Goal: Information Seeking & Learning: Learn about a topic

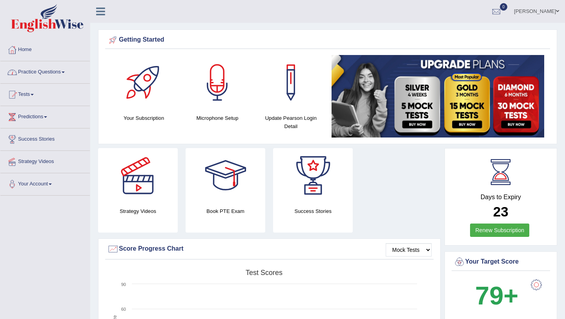
click at [65, 71] on span at bounding box center [63, 72] width 3 height 2
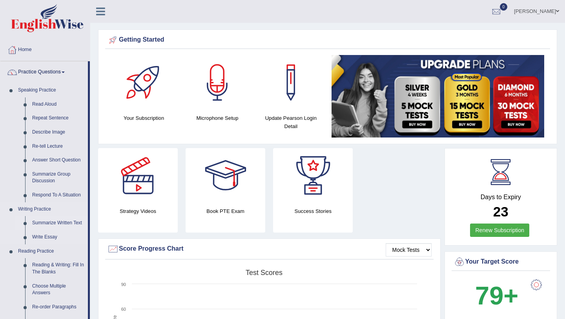
click at [52, 222] on link "Summarize Written Text" at bounding box center [58, 223] width 59 height 14
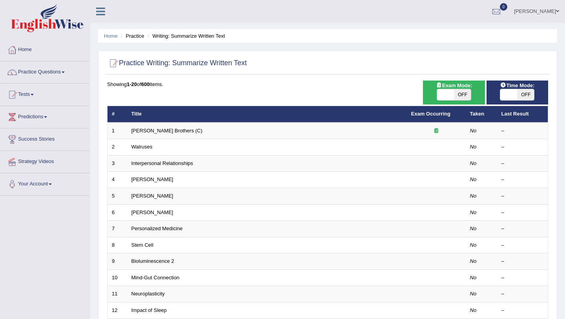
click at [443, 95] on span at bounding box center [445, 94] width 17 height 11
checkbox input "true"
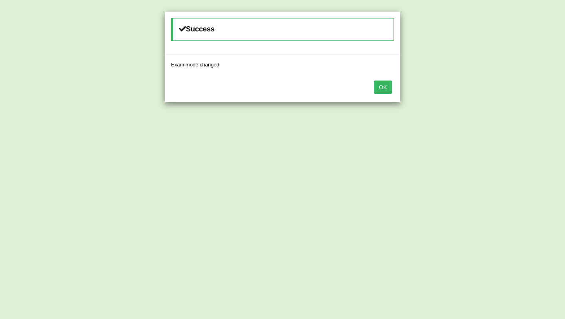
click at [382, 87] on button "OK" at bounding box center [383, 86] width 18 height 13
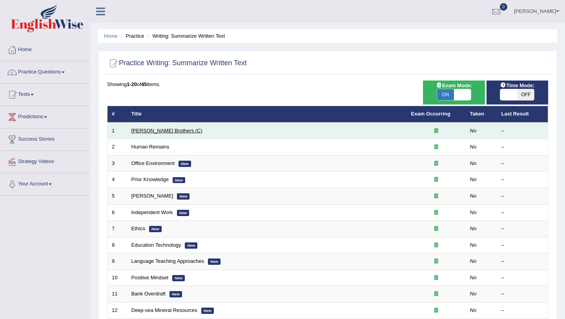
click at [159, 133] on link "Wright Brothers (C)" at bounding box center [166, 131] width 71 height 6
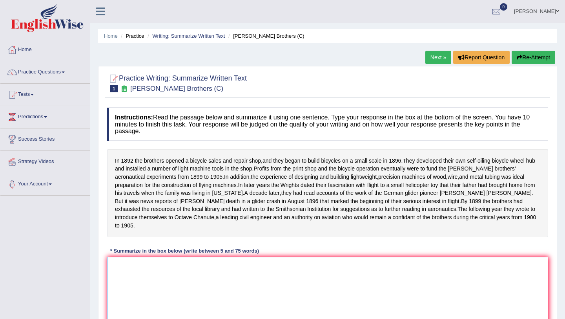
click at [124, 272] on textarea at bounding box center [327, 295] width 441 height 76
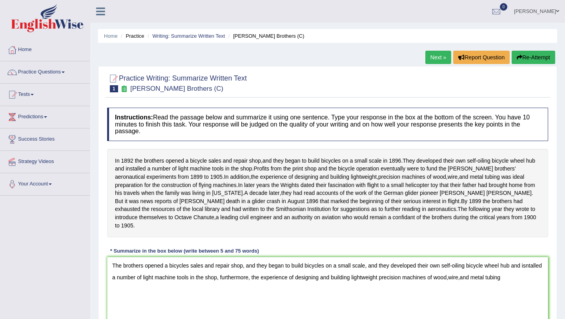
click at [561, 243] on div "Home Practice Writing: Summarize Written Text Wright Brothers (C) Next » Report…" at bounding box center [327, 196] width 475 height 392
click at [553, 299] on div "Practice Writing: Summarize Written Text 1 Wright Brothers (C) Instructions: Re…" at bounding box center [327, 215] width 459 height 298
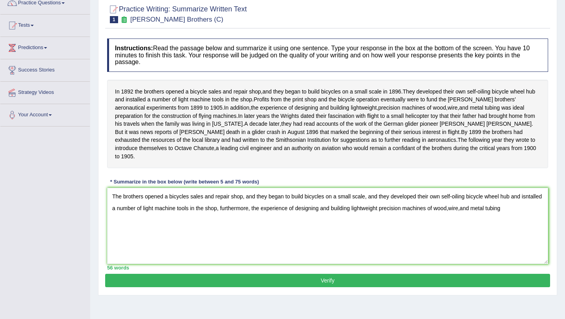
scroll to position [78, 0]
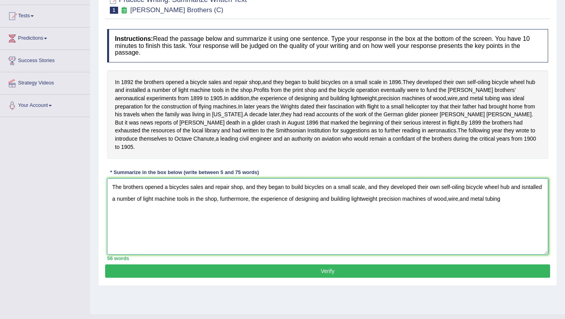
click at [534, 206] on textarea "The brothers opened a bicycles sales and repair shop, and they began to build b…" at bounding box center [327, 216] width 441 height 76
click at [532, 175] on div "Instructions: Read the passage below and summarize it using one sentence. Type …" at bounding box center [327, 144] width 445 height 239
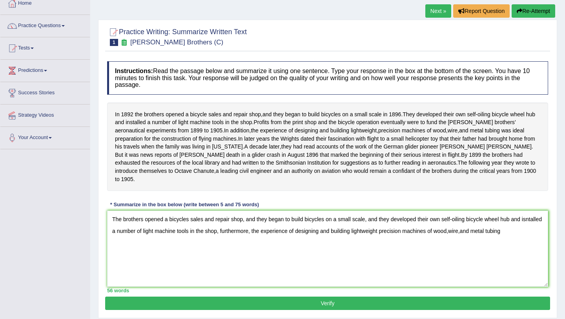
scroll to position [47, 0]
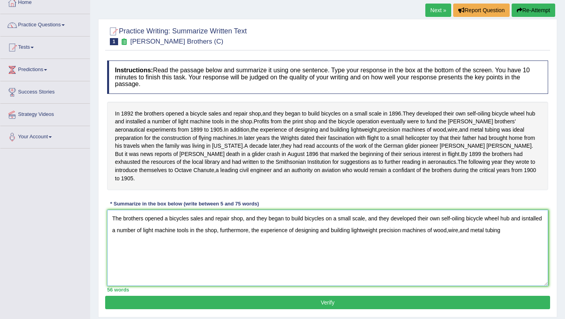
click at [532, 238] on textarea "The brothers opened a bicycles sales and repair shop, and they began to build b…" at bounding box center [327, 248] width 441 height 76
click at [549, 205] on div "Instructions: Read the passage below and summarize it using one sentence. Type …" at bounding box center [327, 176] width 445 height 239
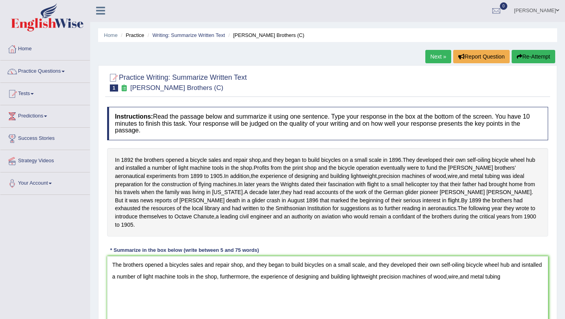
scroll to position [0, 0]
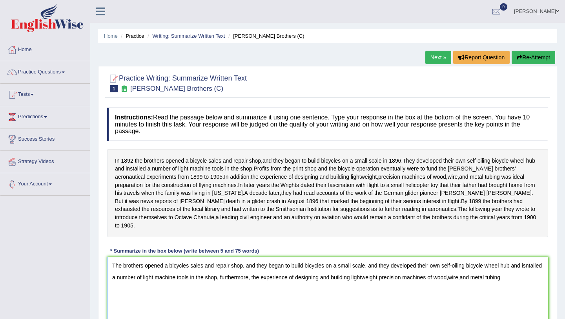
click at [531, 286] on textarea "The brothers opened a bicycles sales and repair shop, and they began to build b…" at bounding box center [327, 295] width 441 height 76
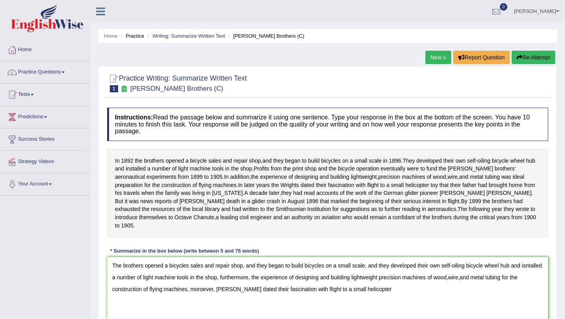
click at [553, 267] on div "Practice Writing: Summarize Written Text 1 Wright Brothers (C) Instructions: Re…" at bounding box center [327, 215] width 459 height 298
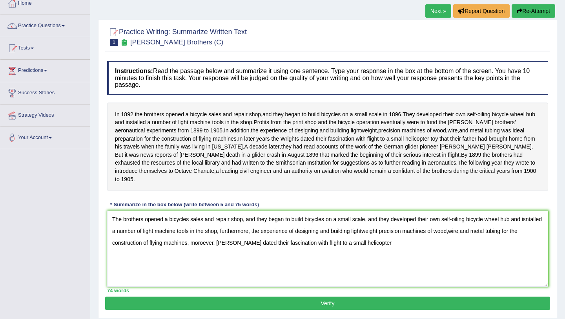
scroll to position [47, 0]
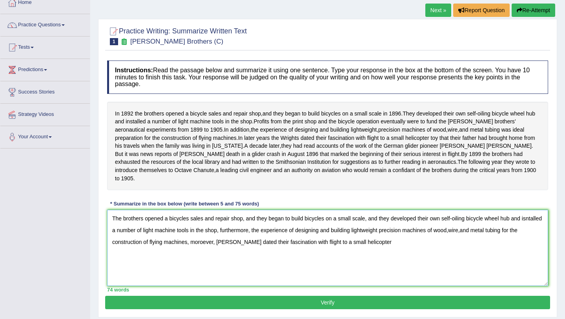
click at [392, 252] on textarea "The brothers opened a bicycles sales and repair shop, and they began to build b…" at bounding box center [327, 248] width 441 height 76
click at [119, 238] on textarea "The brothers opened a bicycles sales and repair shop, and they began to build b…" at bounding box center [327, 248] width 441 height 76
click at [403, 238] on textarea "The brothers opened a bicycles sales and repair shop, and they began to build b…" at bounding box center [327, 248] width 441 height 76
click at [407, 237] on textarea "The brothers opened a bicycles sales and repair shop, and they began to build b…" at bounding box center [327, 248] width 441 height 76
click at [476, 238] on textarea "The brothers opened a bicycles sales and repair shop, and they began to build b…" at bounding box center [327, 248] width 441 height 76
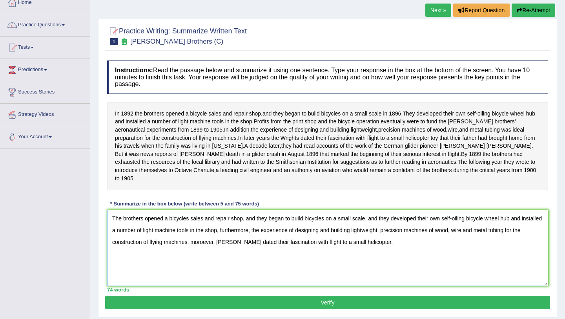
click at [490, 239] on textarea "The brothers opened a bicycles sales and repair shop, and they began to build b…" at bounding box center [327, 248] width 441 height 76
drag, startPoint x: 212, startPoint y: 250, endPoint x: 216, endPoint y: 251, distance: 4.4
click at [216, 251] on textarea "The brothers opened a bicycles sales and repair shop, and they began to build b…" at bounding box center [327, 248] width 441 height 76
type textarea "The brothers opened a bicycles sales and repair shop, and they began to build b…"
click at [386, 309] on button "Verify" at bounding box center [327, 301] width 445 height 13
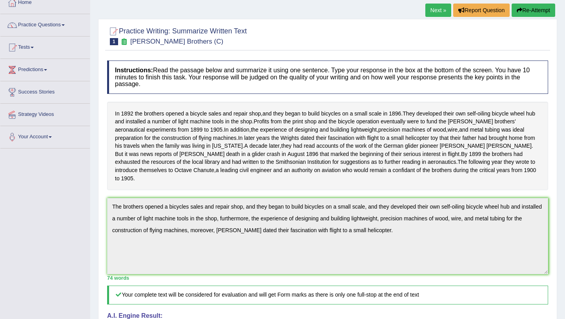
click at [553, 295] on div "Practice Writing: Summarize Written Text 1 Wright Brothers (C) Instructions: Re…" at bounding box center [327, 252] width 459 height 466
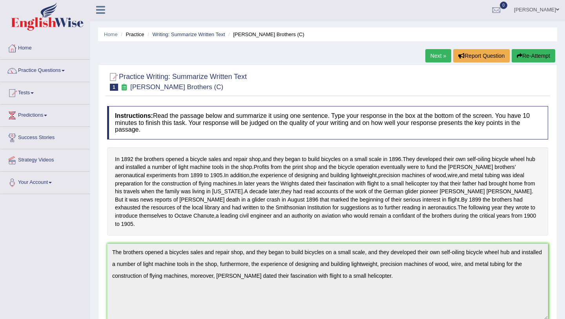
scroll to position [0, 0]
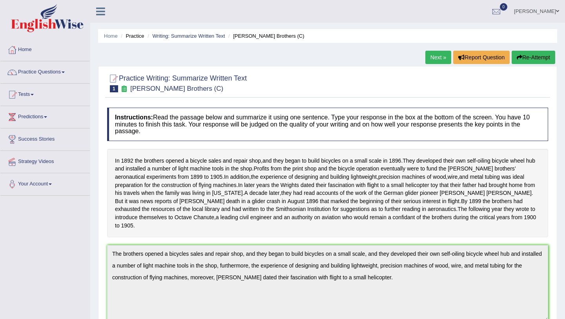
click at [436, 57] on link "Next »" at bounding box center [438, 57] width 26 height 13
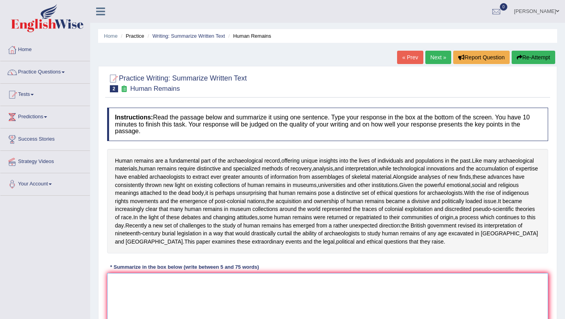
click at [120, 290] on textarea at bounding box center [327, 311] width 441 height 76
click at [551, 266] on div "Practice Writing: Summarize Written Text 2 Human Remains Instructions: Read the…" at bounding box center [327, 223] width 459 height 314
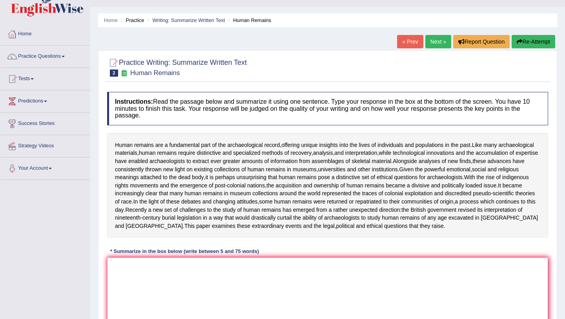
click at [125, 271] on textarea at bounding box center [327, 295] width 441 height 76
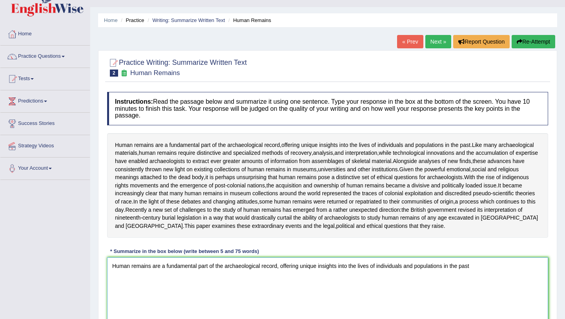
click at [481, 274] on textarea "Human remains are a fundamental part of the archaeological record, offering uni…" at bounding box center [327, 295] width 441 height 76
click at [480, 272] on textarea "Human remains are a fundamental part of the archaeological record, offering uni…" at bounding box center [327, 295] width 441 height 76
click at [247, 286] on textarea "Human remains are a fundamental part of the archaeological record, offering uni…" at bounding box center [327, 295] width 441 height 76
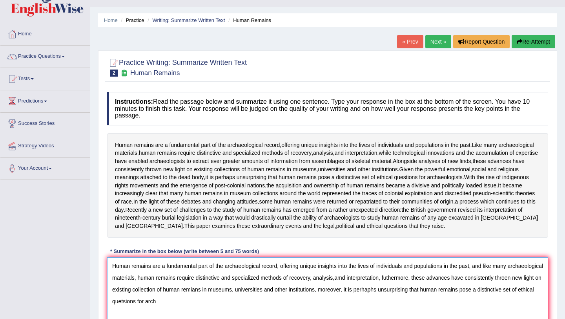
click at [247, 286] on textarea "Human remains are a fundamental part of the archaeological record, offering uni…" at bounding box center [327, 295] width 441 height 76
click at [217, 311] on textarea "Human remains are a fundamental part of the archaeological record, offering uni…" at bounding box center [327, 295] width 441 height 76
click at [549, 254] on div "Instructions: Read the passage below and summarize it using one sentence. Type …" at bounding box center [327, 215] width 445 height 255
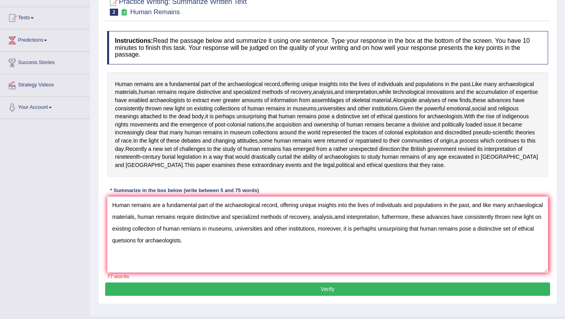
scroll to position [78, 0]
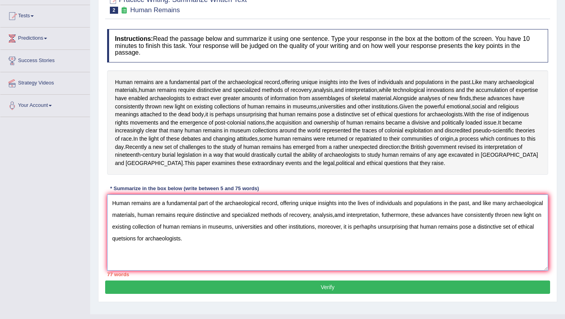
drag, startPoint x: 285, startPoint y: 234, endPoint x: 313, endPoint y: 235, distance: 28.3
click at [313, 235] on textarea "Human remains are a fundamental part of the archaeological record, offering uni…" at bounding box center [327, 232] width 441 height 76
click at [124, 235] on textarea "Human remains are a fundamental part of the archaeological record, offering uni…" at bounding box center [327, 232] width 441 height 76
drag, startPoint x: 487, startPoint y: 209, endPoint x: 494, endPoint y: 210, distance: 7.1
click at [494, 210] on textarea "Human remains are a fundamental part of the archaeological record, offering uni…" at bounding box center [327, 232] width 441 height 76
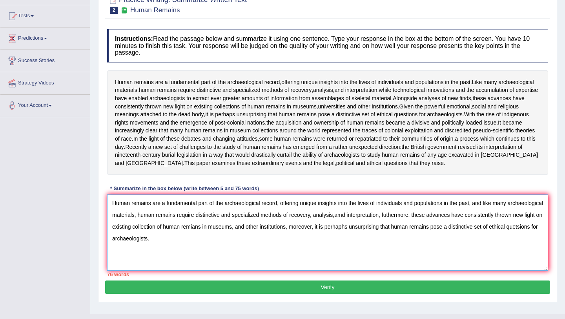
drag, startPoint x: 486, startPoint y: 212, endPoint x: 494, endPoint y: 213, distance: 8.8
click at [494, 213] on textarea "Human remains are a fundamental part of the archaeological record, offering uni…" at bounding box center [327, 232] width 441 height 76
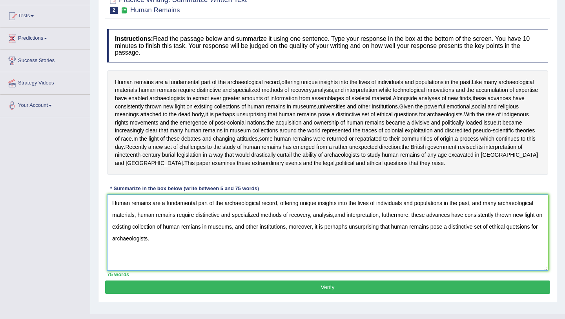
click at [388, 223] on textarea "Human remains are a fundamental part of the archaeological record, offering uni…" at bounding box center [327, 232] width 441 height 76
click at [338, 223] on textarea "Human remains are a fundamental part of the archaeological record, offering uni…" at bounding box center [327, 232] width 441 height 76
click at [337, 223] on textarea "Human remains are a fundamental part of the archaeological record, offering uni…" at bounding box center [327, 232] width 441 height 76
click at [335, 222] on textarea "Human remains are a fundamental part of the archaeological record, offering uni…" at bounding box center [327, 232] width 441 height 76
click at [345, 222] on textarea "Human remains are a fundamental part of the archaeological record, offering uni…" at bounding box center [327, 232] width 441 height 76
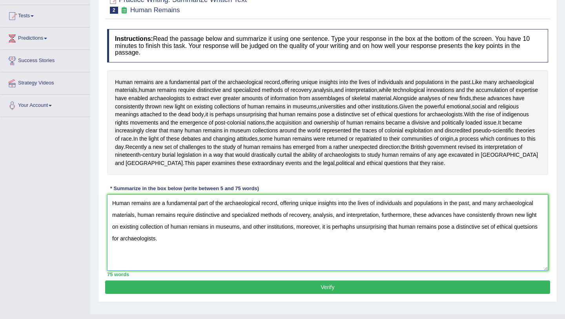
drag, startPoint x: 195, startPoint y: 235, endPoint x: 206, endPoint y: 235, distance: 10.6
click at [206, 235] on textarea "Human remains are a fundamental part of the archaeological record, offering uni…" at bounding box center [327, 232] width 441 height 76
drag, startPoint x: 241, startPoint y: 235, endPoint x: 295, endPoint y: 238, distance: 54.6
click at [295, 238] on textarea "Human remains are a fundamental part of the archaeological record, offering uni…" at bounding box center [327, 232] width 441 height 76
drag, startPoint x: 294, startPoint y: 235, endPoint x: 305, endPoint y: 234, distance: 10.2
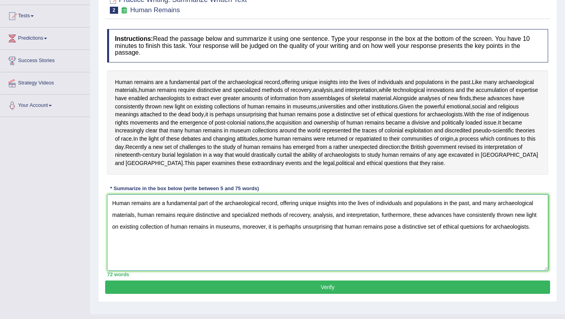
click at [305, 234] on textarea "Human remains are a fundamental part of the archaeological record, offering uni…" at bounding box center [327, 232] width 441 height 76
drag, startPoint x: 469, startPoint y: 235, endPoint x: 476, endPoint y: 235, distance: 7.1
click at [476, 235] on textarea "Human remains are a fundamental part of the archaeological record, offering uni…" at bounding box center [327, 232] width 441 height 76
type textarea "Human remains are a fundamental part of the archaeological record, offering uni…"
click at [365, 294] on button "Verify" at bounding box center [327, 286] width 445 height 13
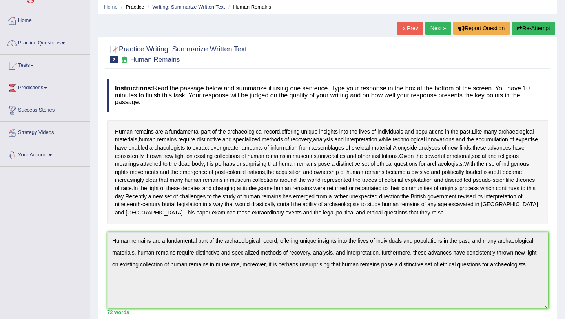
scroll to position [12, 0]
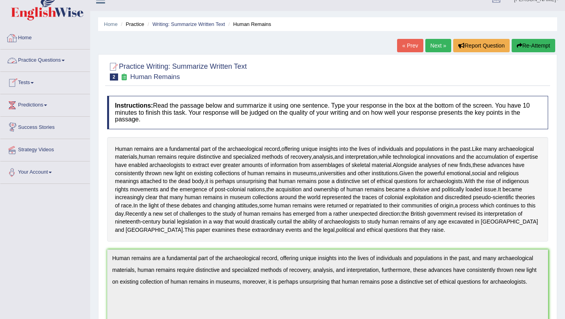
click at [70, 60] on link "Practice Questions" at bounding box center [44, 59] width 89 height 20
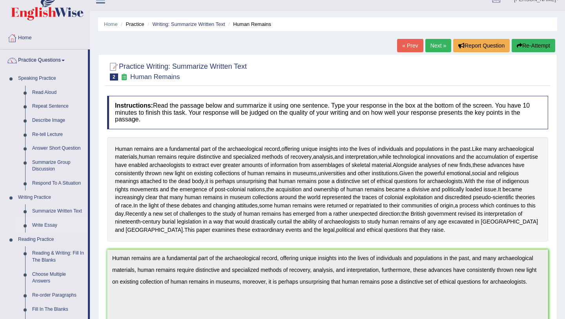
click at [52, 226] on link "Write Essay" at bounding box center [58, 225] width 59 height 14
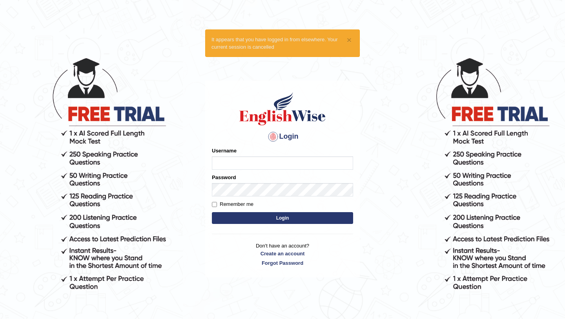
type input "simkaur"
click at [214, 204] on input "Remember me" at bounding box center [214, 204] width 5 height 5
checkbox input "true"
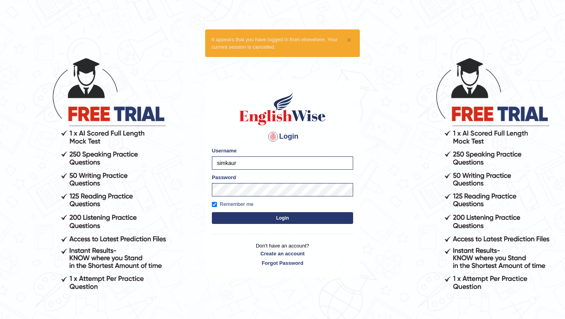
click at [235, 218] on button "Login" at bounding box center [282, 218] width 141 height 12
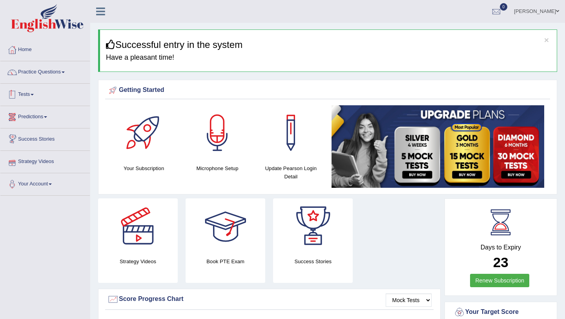
click at [40, 93] on link "Tests" at bounding box center [44, 94] width 89 height 20
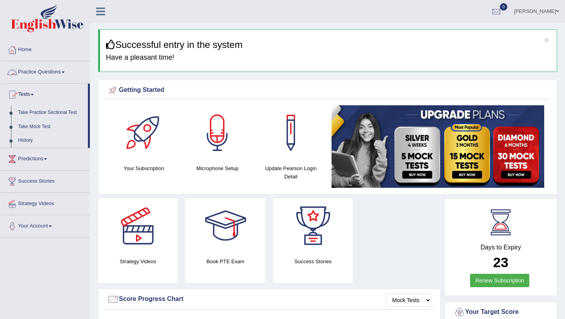
click at [58, 73] on link "Practice Questions" at bounding box center [44, 71] width 89 height 20
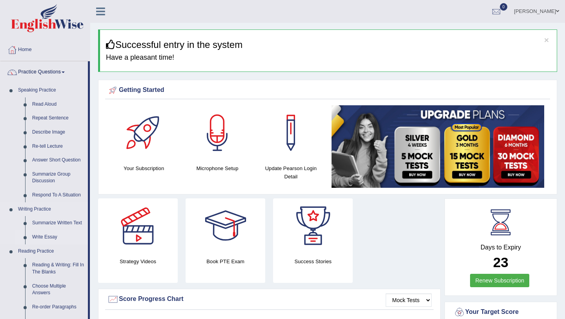
click at [49, 238] on link "Write Essay" at bounding box center [58, 237] width 59 height 14
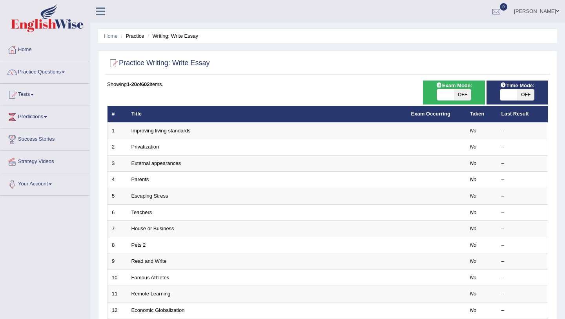
click at [449, 91] on span at bounding box center [445, 94] width 17 height 11
checkbox input "true"
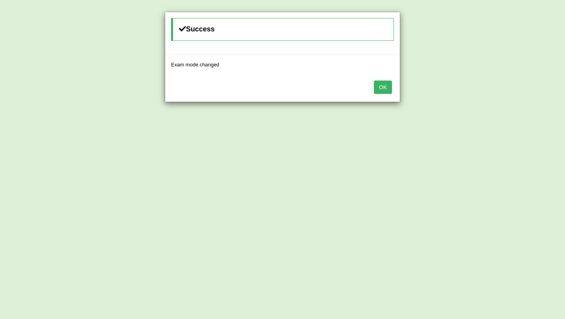
click at [388, 88] on button "OK" at bounding box center [383, 86] width 18 height 13
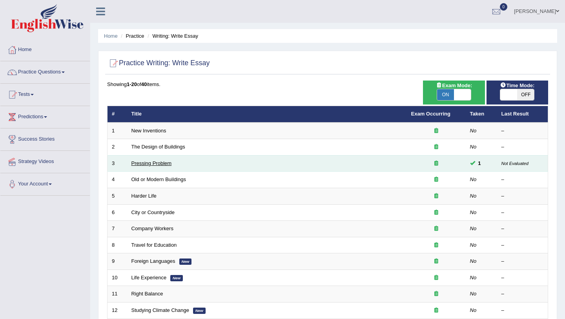
click at [167, 160] on link "Pressing Problem" at bounding box center [151, 163] width 40 height 6
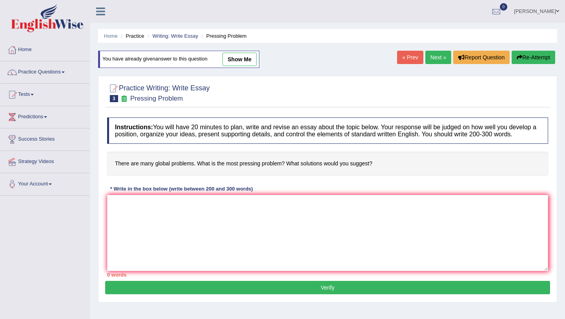
click at [232, 58] on link "show me" at bounding box center [239, 59] width 34 height 13
type textarea "The increasing influence of global issues has ignited numerous discussions. Thi…"
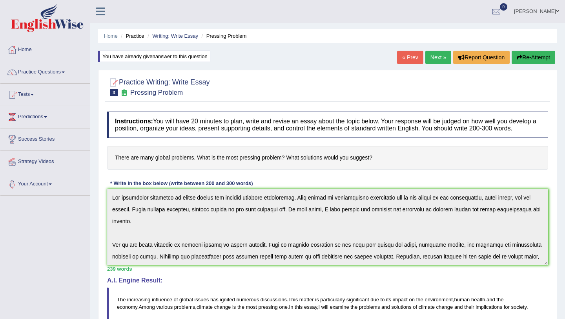
click at [403, 60] on link "« Prev" at bounding box center [410, 57] width 26 height 13
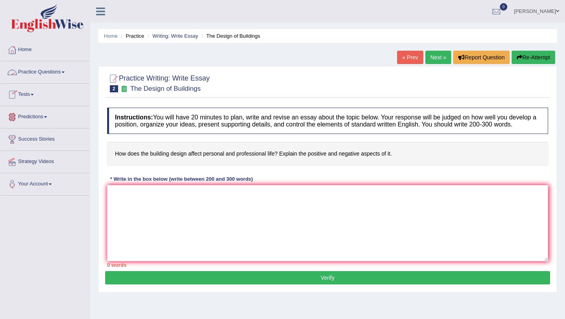
click at [42, 71] on link "Practice Questions" at bounding box center [44, 71] width 89 height 20
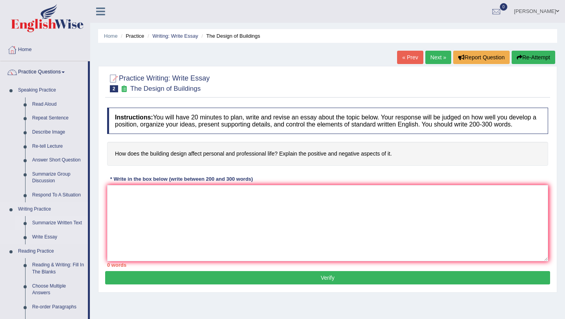
click at [49, 223] on link "Summarize Written Text" at bounding box center [58, 223] width 59 height 14
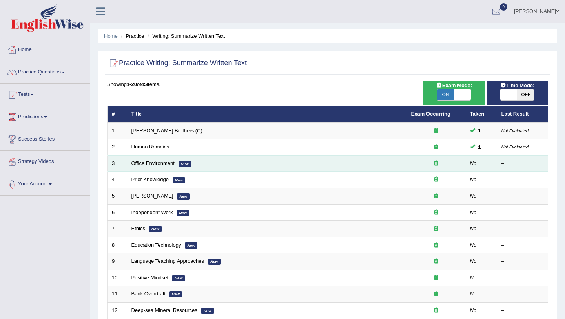
click at [232, 161] on td "Office Environment New" at bounding box center [267, 163] width 280 height 16
click at [148, 165] on link "Office Environment" at bounding box center [152, 163] width 43 height 6
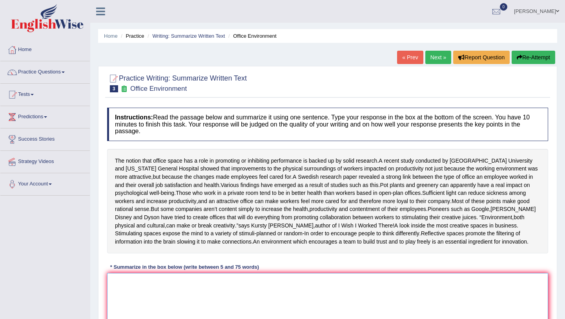
click at [126, 295] on textarea at bounding box center [327, 311] width 441 height 76
click at [526, 271] on div "Instructions: Read the passage below and summarize it using one sentence. Type …" at bounding box center [327, 231] width 445 height 255
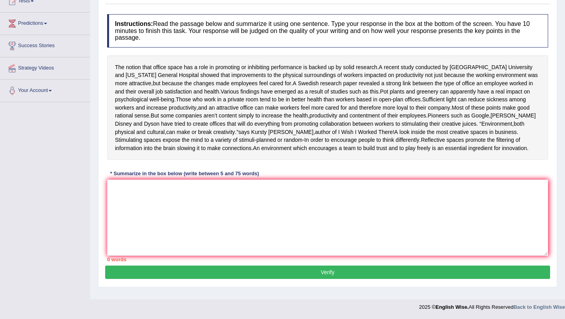
scroll to position [104, 0]
click at [117, 194] on textarea at bounding box center [327, 217] width 441 height 76
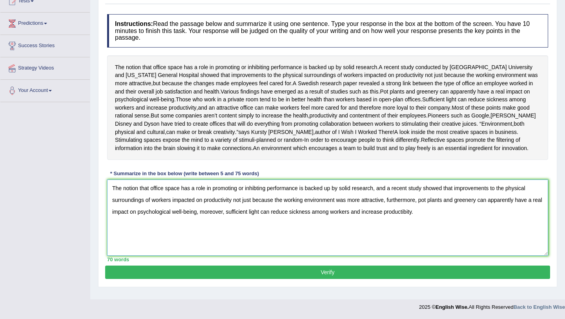
click at [420, 216] on textarea "The notion that office space has a role in promoting or inhibting performance i…" at bounding box center [327, 217] width 441 height 76
click at [258, 194] on textarea "The notion that office space has a role in promoting or inhibting performance i…" at bounding box center [327, 217] width 441 height 76
type textarea "The notion that office space has a role in promoting or inhibiting performance …"
click at [362, 279] on button "Verify" at bounding box center [327, 271] width 445 height 13
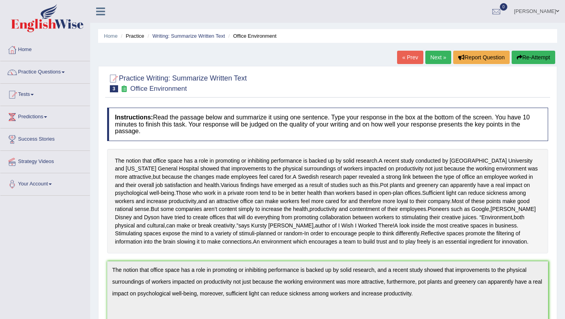
scroll to position [0, 0]
click at [430, 57] on link "Next »" at bounding box center [438, 57] width 26 height 13
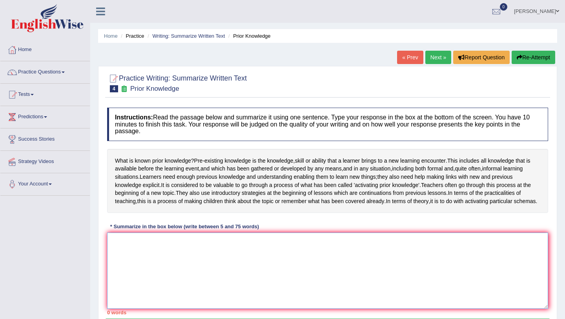
click at [128, 268] on textarea at bounding box center [327, 270] width 441 height 76
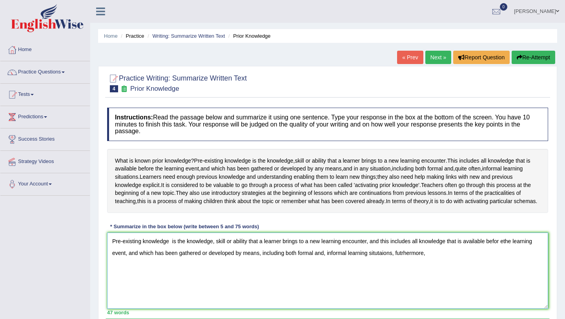
click at [404, 268] on textarea "Pre-existing knowledge is the knowledge, skill or ability that a learner brings…" at bounding box center [327, 270] width 441 height 76
click at [438, 270] on textarea "Pre-existing knowledge is the knowledge, skill or ability that a learner brings…" at bounding box center [327, 270] width 441 height 76
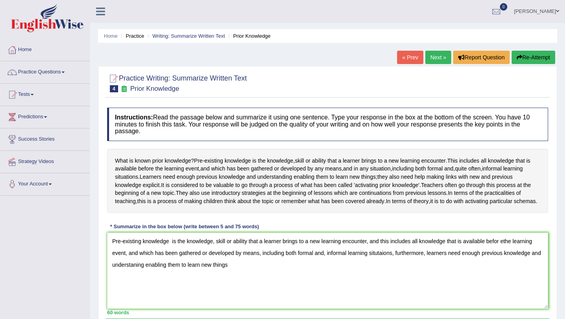
click at [544, 234] on div "Instructions: Read the passage below and summarize it using one sentence. Type …" at bounding box center [327, 211] width 445 height 215
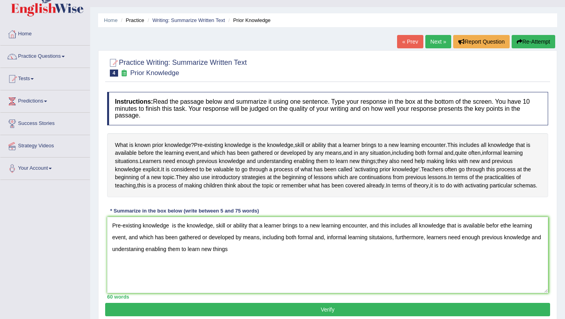
scroll to position [31, 0]
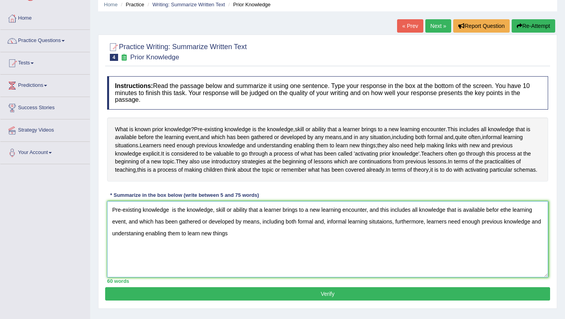
click at [505, 226] on textarea "Pre-existing knowledge is the knowledge, skill or ability that a learner brings…" at bounding box center [327, 239] width 441 height 76
click at [504, 225] on textarea "Pre-existing knowledge is the knowledge, skill or ability that a learner brings…" at bounding box center [327, 239] width 441 height 76
click at [508, 224] on textarea "Pre-existing knowledge is the knowledge, skill or ability that a learner brings…" at bounding box center [327, 239] width 441 height 76
click at [244, 252] on textarea "Pre-existing knowledge is the knowledge, skill or ability that a learner brings…" at bounding box center [327, 239] width 441 height 76
click at [148, 249] on textarea "Pre-existing knowledge is the knowledge, skill or ability that a learner brings…" at bounding box center [327, 239] width 441 height 76
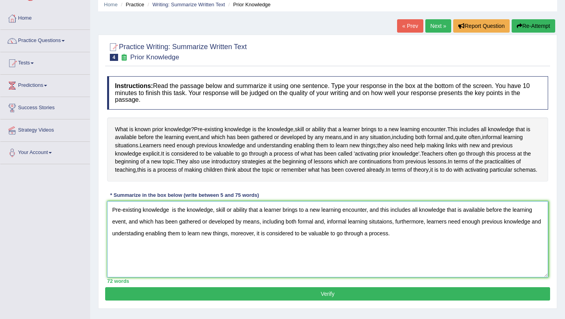
click at [172, 226] on textarea "Pre-existing knowledge is the knowledge, skill or ability that a learner brings…" at bounding box center [327, 239] width 441 height 76
drag, startPoint x: 381, startPoint y: 237, endPoint x: 395, endPoint y: 240, distance: 13.9
click at [395, 240] on textarea "Pre-existing knowledge is the knowledge, skill or ability that a learner brings…" at bounding box center [327, 239] width 441 height 76
click at [144, 250] on textarea "Pre-existing knowledge is the knowledge, skill or ability that a learner brings…" at bounding box center [327, 239] width 441 height 76
type textarea "Pre-existing knowledge is the knowledge, skill or ability that a learner brings…"
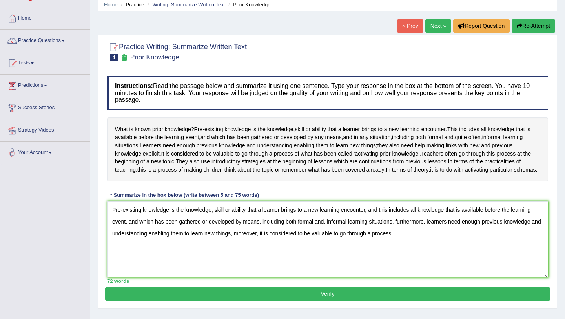
click at [330, 300] on button "Verify" at bounding box center [327, 293] width 445 height 13
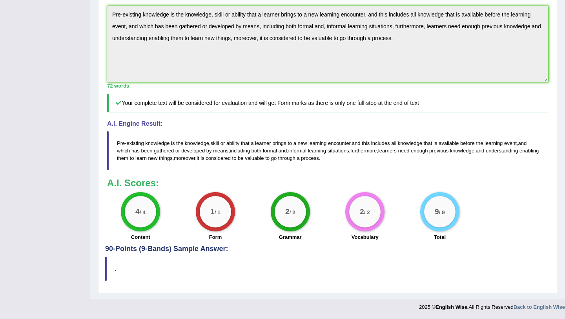
scroll to position [231, 0]
